Goal: Task Accomplishment & Management: Manage account settings

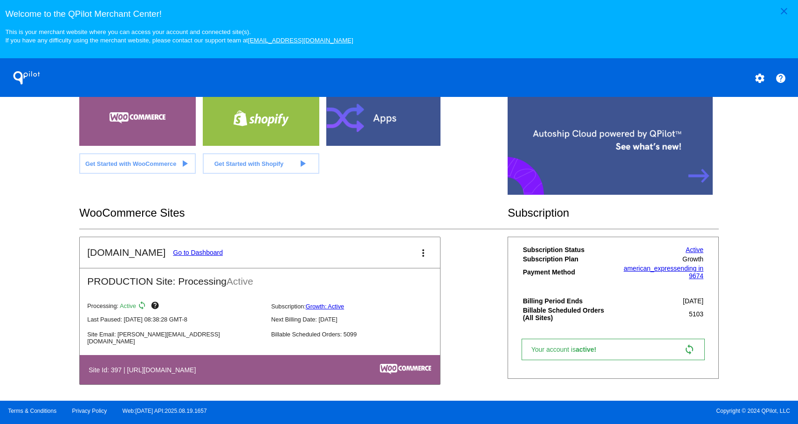
scroll to position [287, 0]
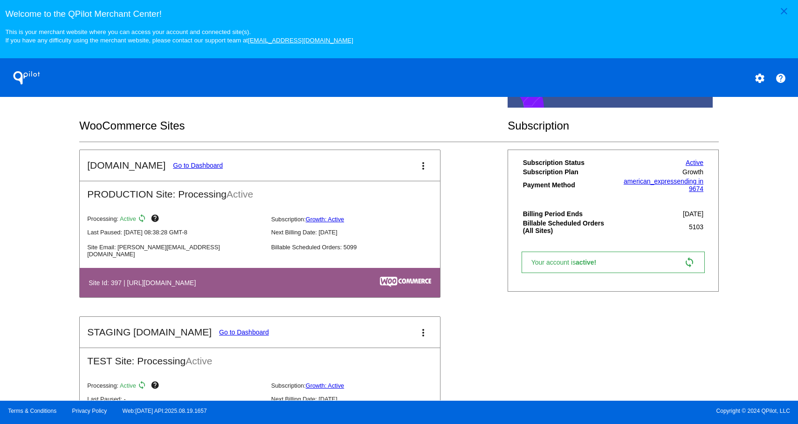
click at [188, 165] on link "Go to Dashboard" at bounding box center [198, 165] width 50 height 7
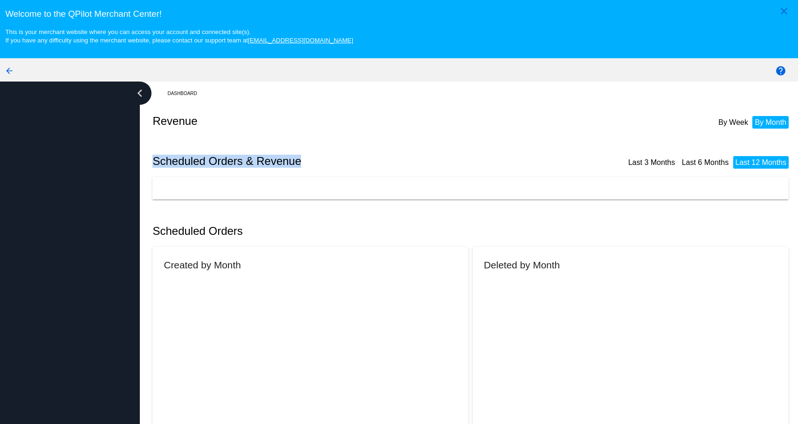
click at [188, 165] on h2 "Scheduled Orders & Revenue" at bounding box center [312, 161] width 320 height 13
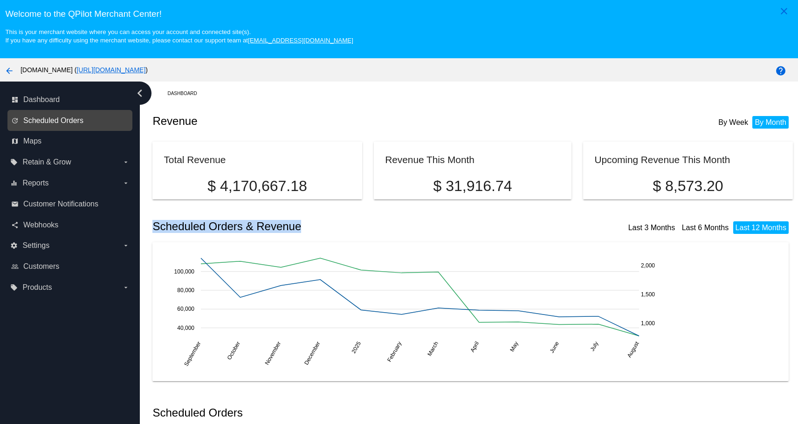
click at [77, 122] on span "Scheduled Orders" at bounding box center [53, 120] width 60 height 8
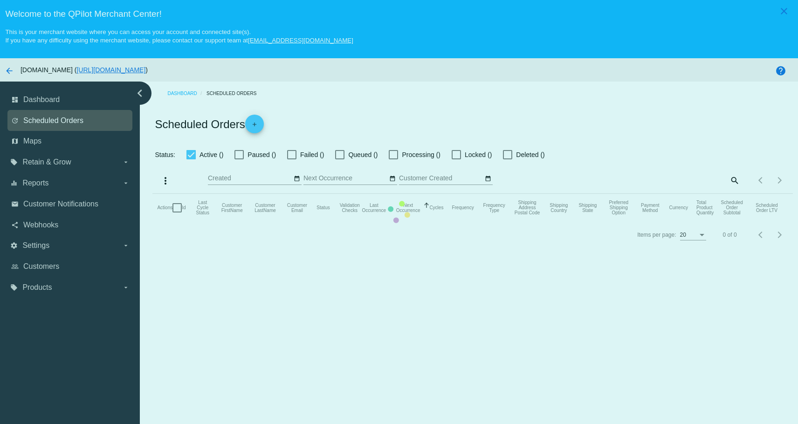
click at [152, 194] on mat-table "Actions Id Last Cycle Status Customer FirstName Customer LastName Customer Emai…" at bounding box center [472, 208] width 640 height 28
checkbox input "true"
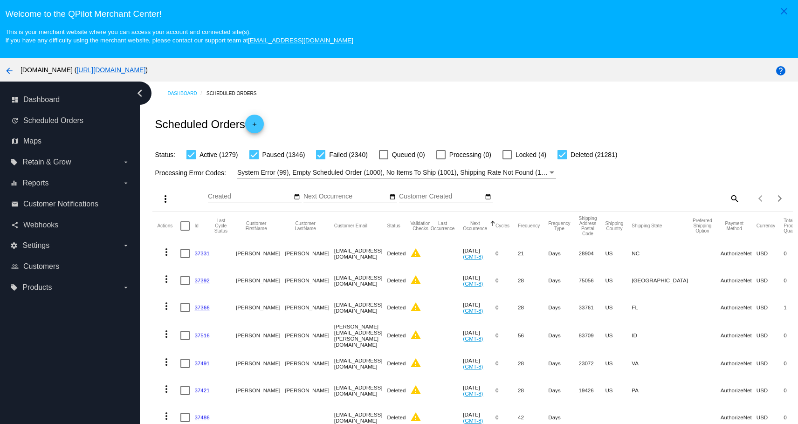
click at [739, 197] on div "Items per page: 20 1 - 20 of 26246" at bounding box center [765, 198] width 53 height 26
click at [728, 197] on mat-icon "search" at bounding box center [733, 198] width 11 height 14
click at [679, 197] on input "Search" at bounding box center [659, 196] width 159 height 7
paste input "[EMAIL_ADDRESS][DOMAIN_NAME]"
type input "[EMAIL_ADDRESS][DOMAIN_NAME]"
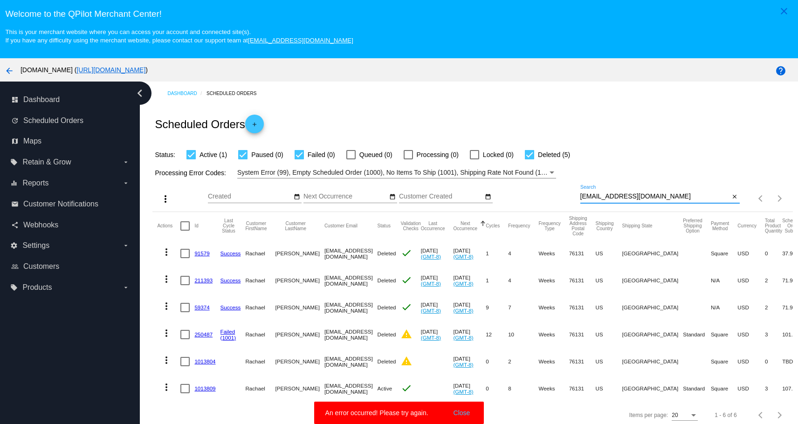
click at [458, 415] on button "Close" at bounding box center [462, 412] width 22 height 9
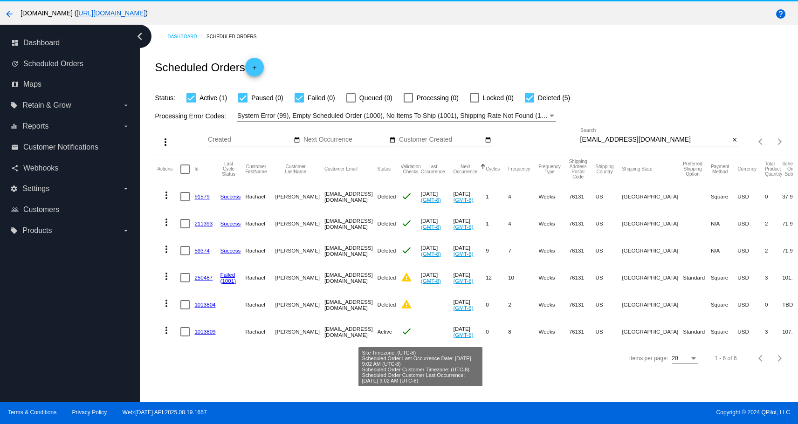
scroll to position [58, 0]
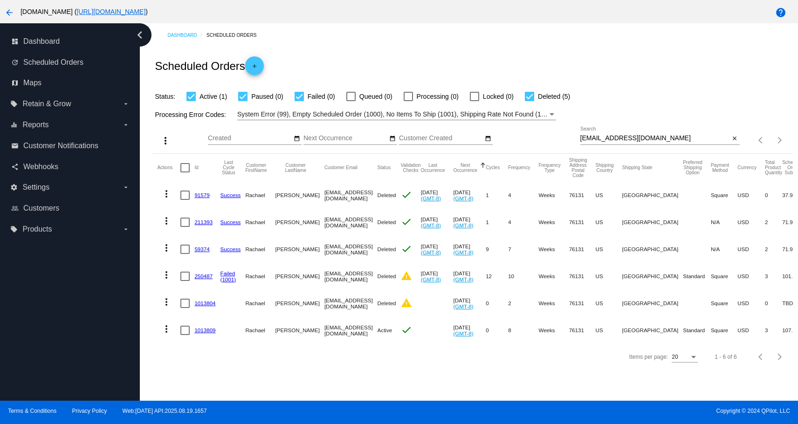
click at [202, 329] on link "1013809" at bounding box center [204, 330] width 21 height 6
click at [202, 329] on div "Dashboard Scheduled Orders Scheduled Orders add Status: Active (1) Paused (0) F…" at bounding box center [469, 211] width 658 height 377
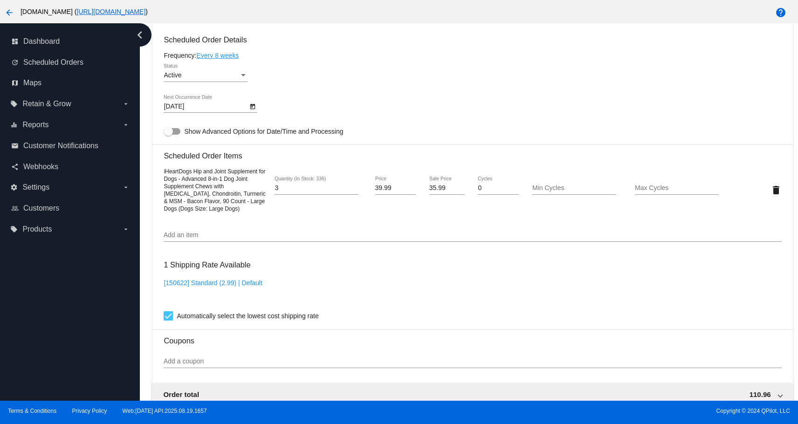
scroll to position [652, 0]
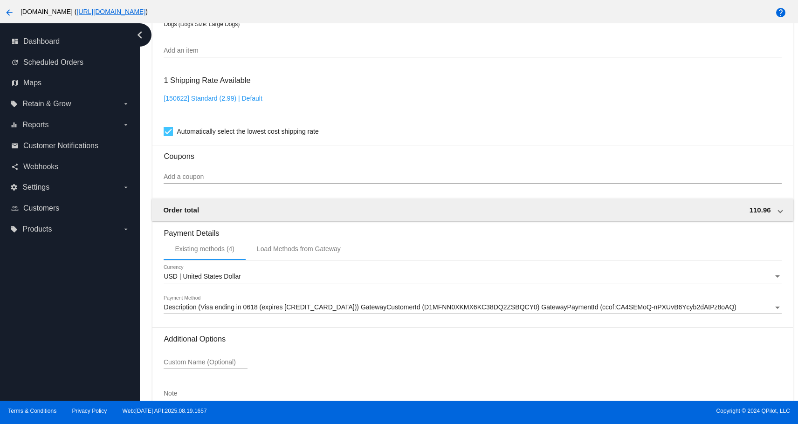
click at [85, 293] on div "dashboard Dashboard update Scheduled Orders map Maps local_offer Retain & Grow …" at bounding box center [70, 211] width 140 height 377
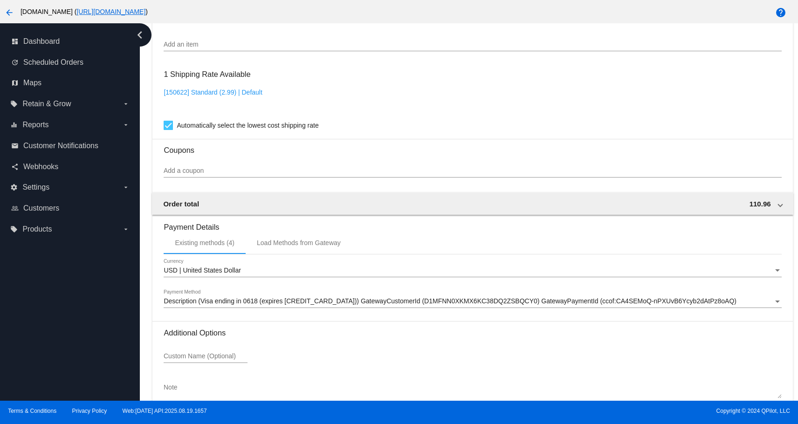
scroll to position [663, 0]
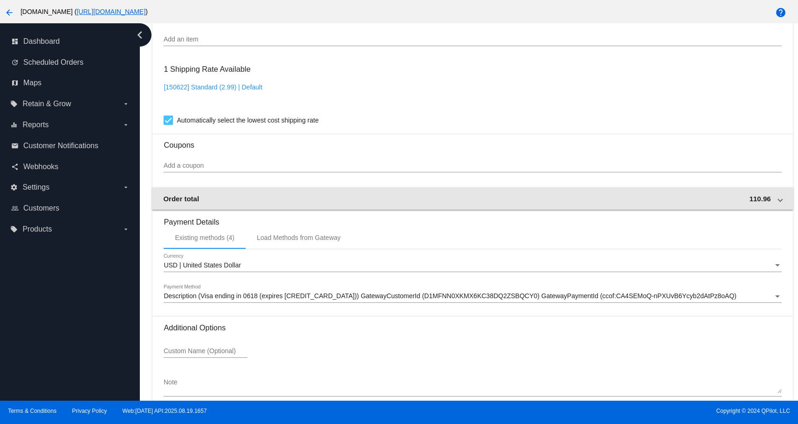
click at [749, 198] on span "110.96" at bounding box center [759, 199] width 21 height 8
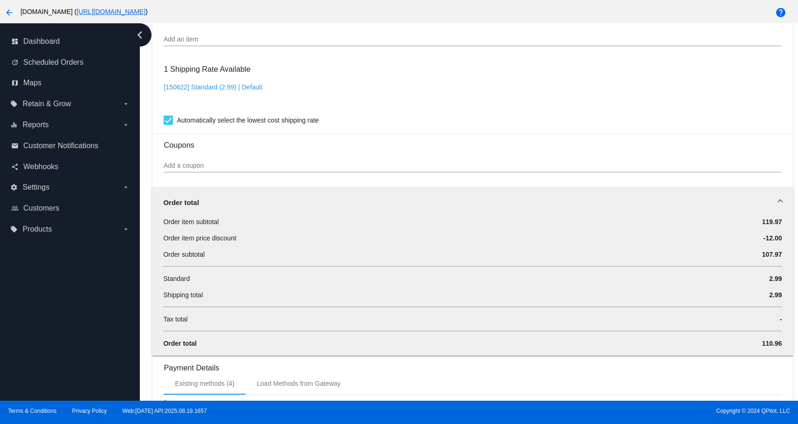
click at [742, 198] on div "Order total" at bounding box center [470, 202] width 615 height 8
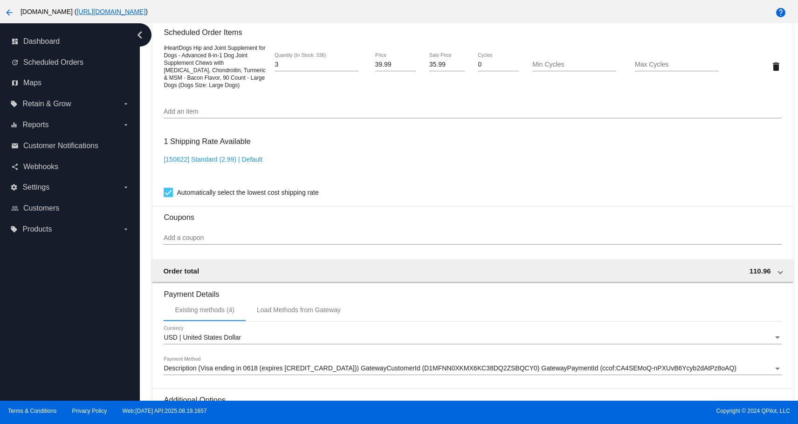
scroll to position [477, 0]
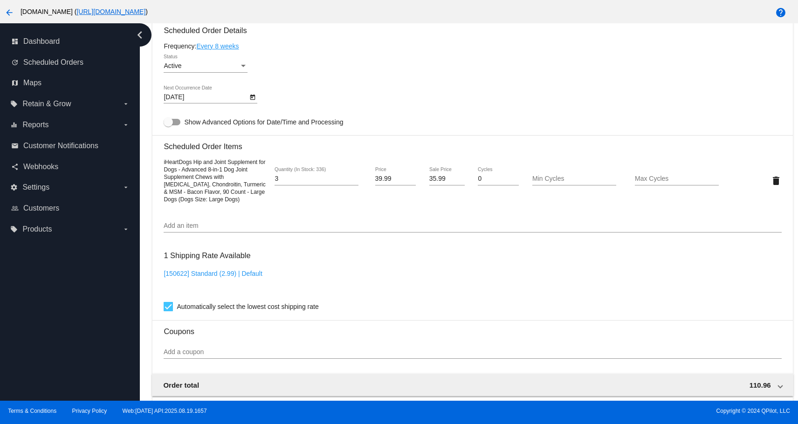
click at [431, 177] on input "35.99" at bounding box center [446, 178] width 35 height 7
type input "25.49"
click at [116, 287] on div "dashboard Dashboard update Scheduled Orders map Maps local_offer Retain & Grow …" at bounding box center [70, 211] width 140 height 377
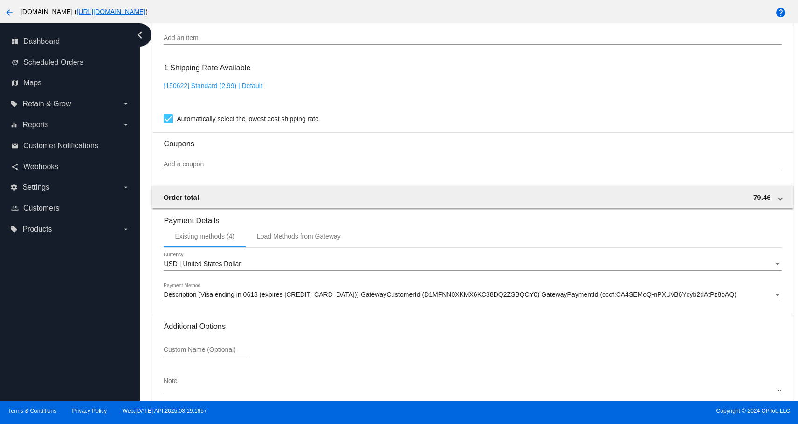
scroll to position [710, 0]
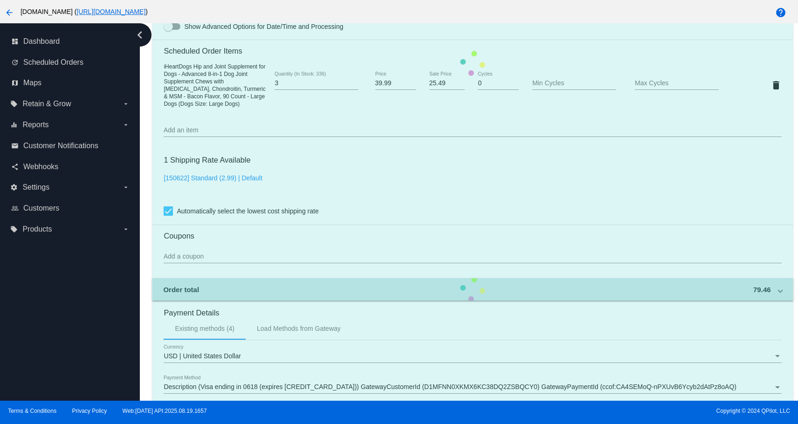
scroll to position [524, 0]
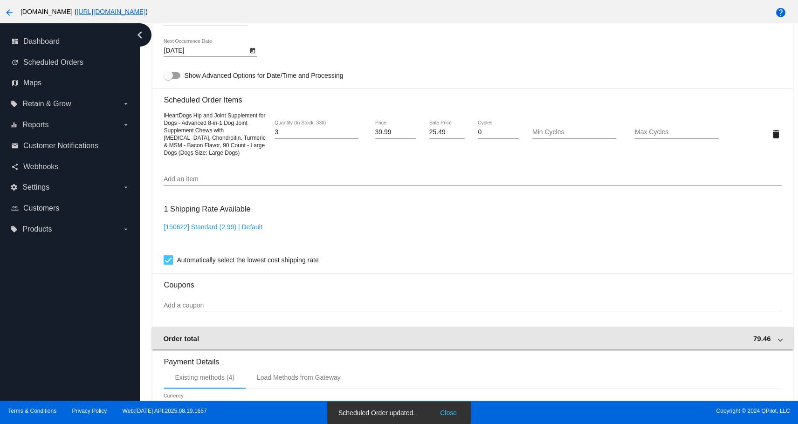
click at [754, 336] on span "79.46" at bounding box center [762, 339] width 18 height 8
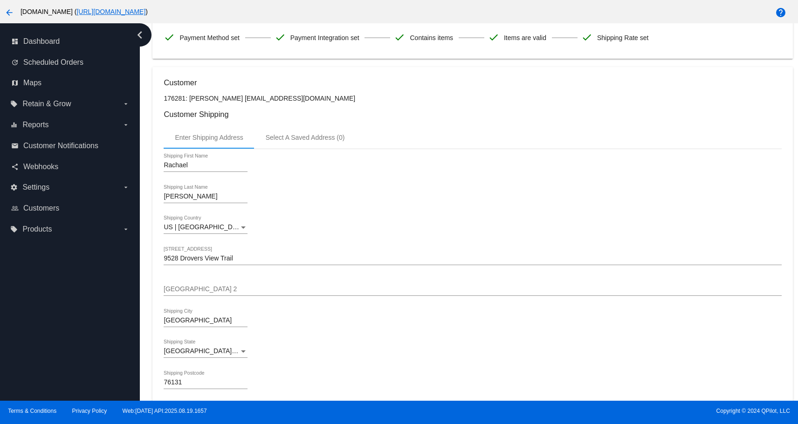
scroll to position [0, 0]
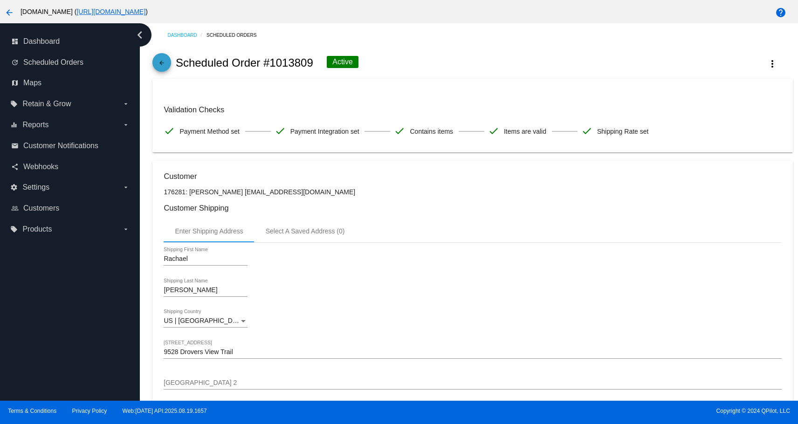
click at [162, 58] on span "arrow_back" at bounding box center [161, 64] width 11 height 23
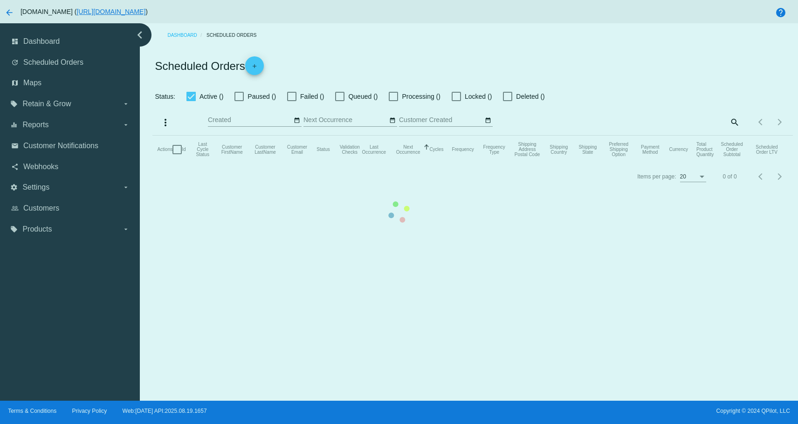
checkbox input "true"
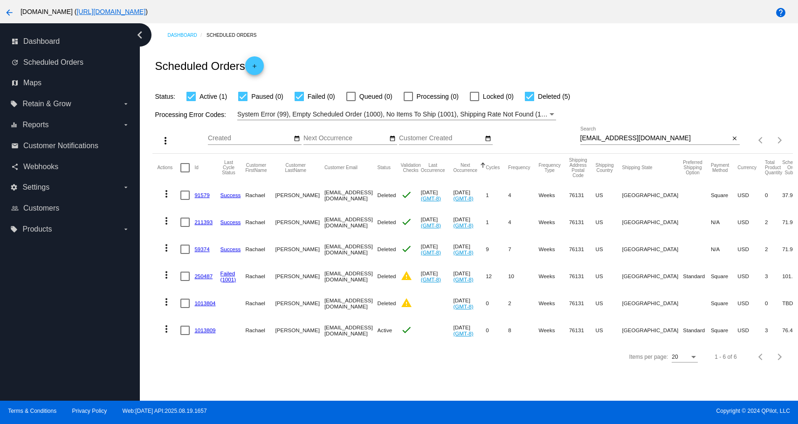
click at [703, 143] on div "[EMAIL_ADDRESS][DOMAIN_NAME] Search" at bounding box center [655, 136] width 150 height 18
paste input "[EMAIL_ADDRESS]"
type input "[EMAIL_ADDRESS][DOMAIN_NAME]"
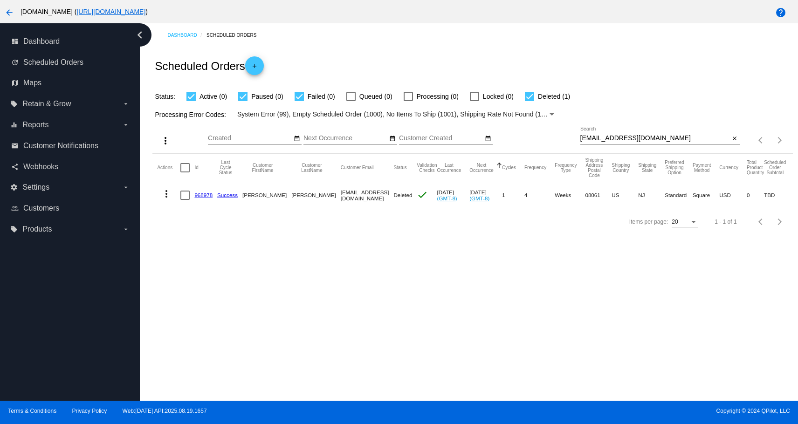
click at [195, 195] on link "968978" at bounding box center [203, 195] width 18 height 6
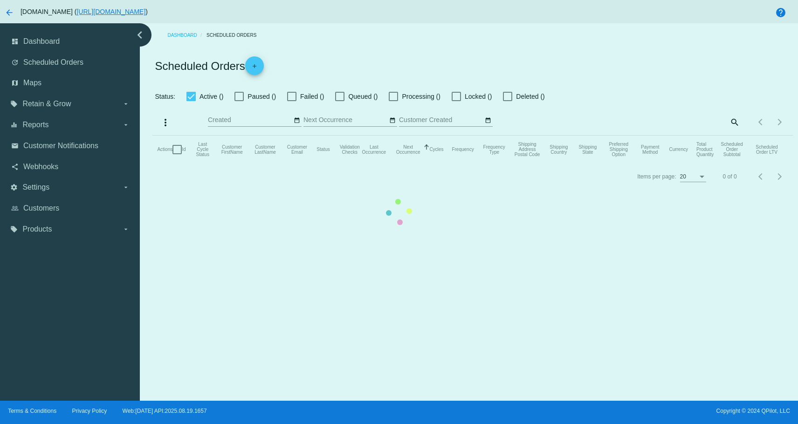
checkbox input "true"
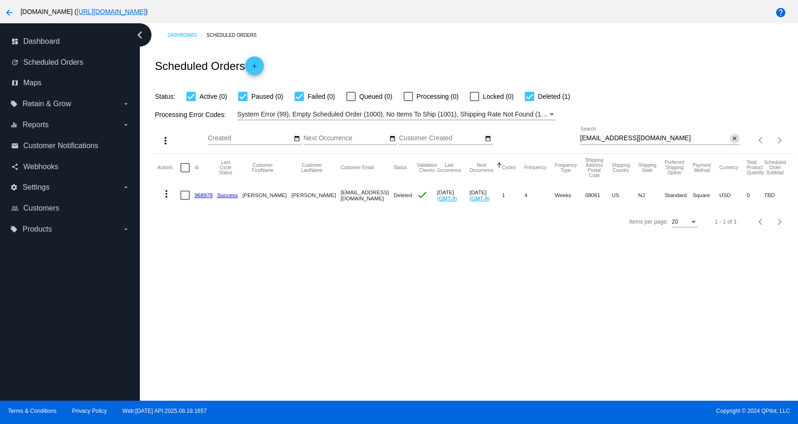
click at [731, 138] on mat-icon "close" at bounding box center [734, 138] width 7 height 7
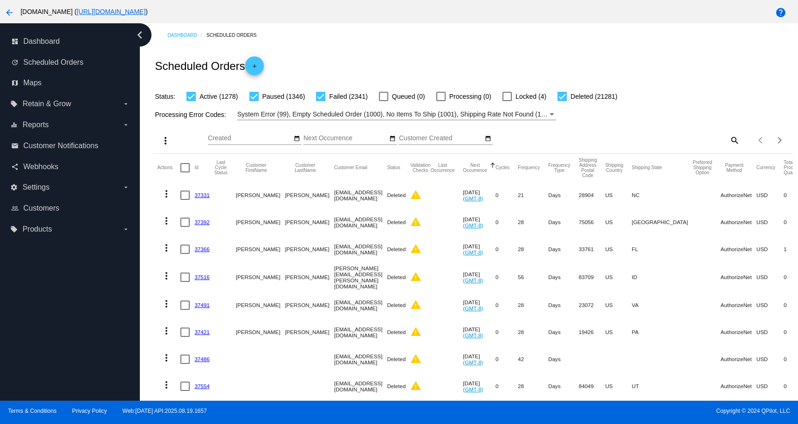
click at [728, 143] on mat-icon "search" at bounding box center [733, 140] width 11 height 14
click at [719, 141] on input "Search" at bounding box center [659, 138] width 159 height 7
click at [651, 141] on input "Search" at bounding box center [659, 138] width 159 height 7
paste input "[EMAIL_ADDRESS][DOMAIN_NAME]"
type input "[EMAIL_ADDRESS][DOMAIN_NAME]"
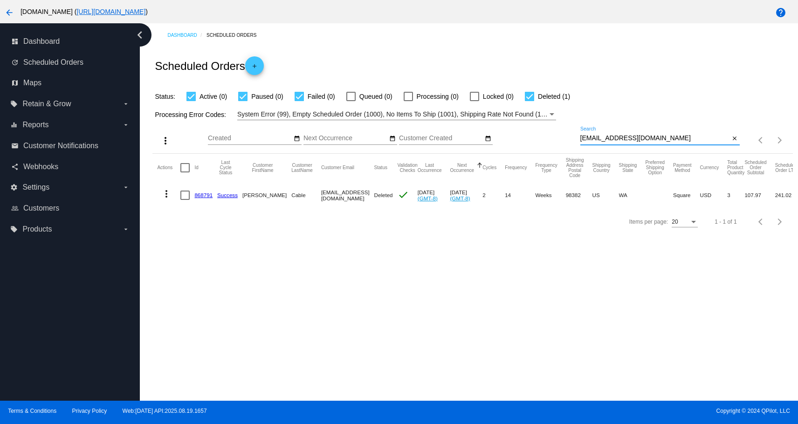
click at [165, 197] on mat-icon "more_vert" at bounding box center [166, 193] width 11 height 11
click at [177, 213] on button "info View Event Logs" at bounding box center [203, 216] width 93 height 22
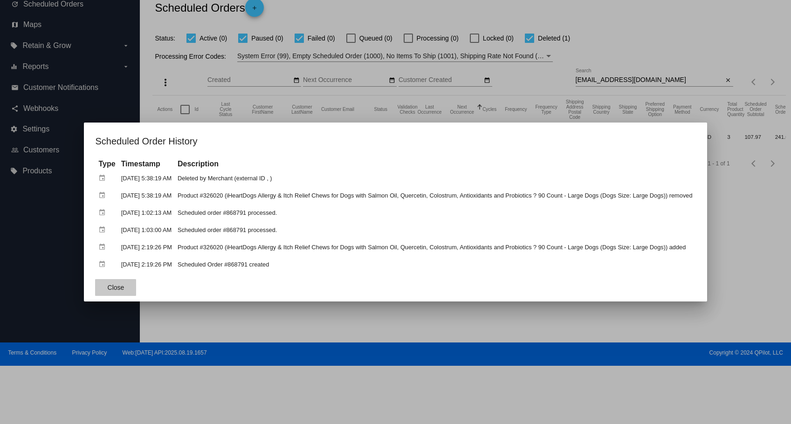
click at [108, 285] on span "Close" at bounding box center [116, 287] width 17 height 7
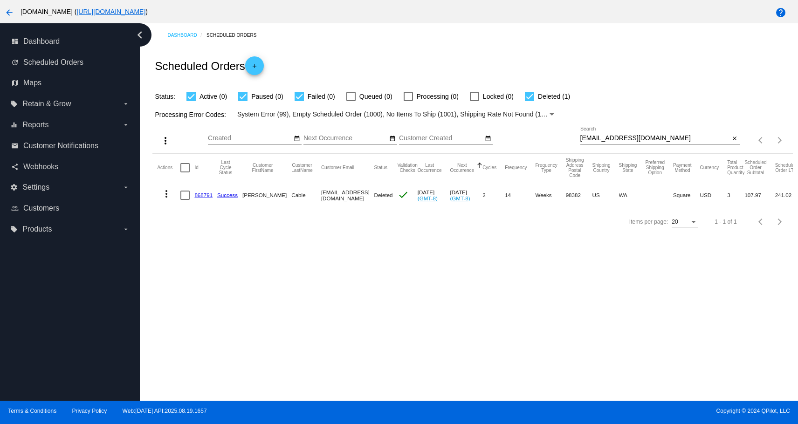
click at [623, 132] on div "[EMAIL_ADDRESS][DOMAIN_NAME] Search" at bounding box center [655, 136] width 150 height 18
